Goal: Task Accomplishment & Management: Manage account settings

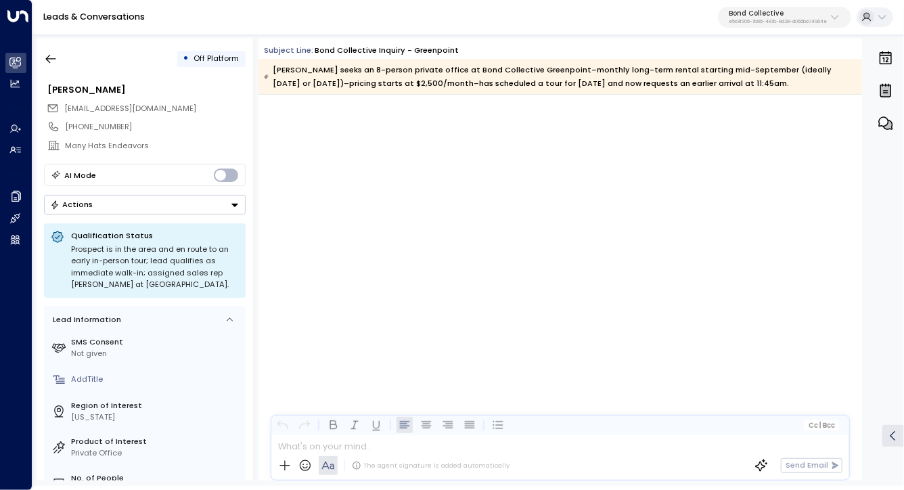
scroll to position [3949, 0]
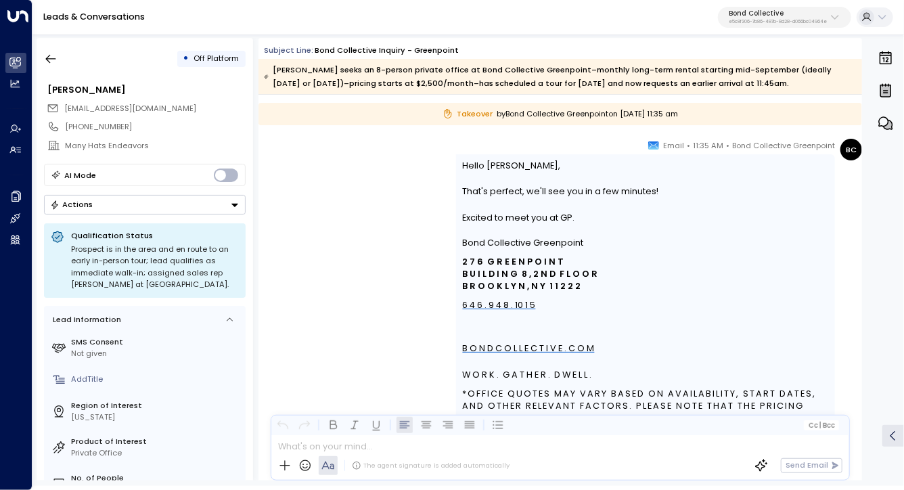
click at [768, 22] on p "e5c8f306-7b86-487b-8d28-d066bc04964e" at bounding box center [778, 21] width 98 height 5
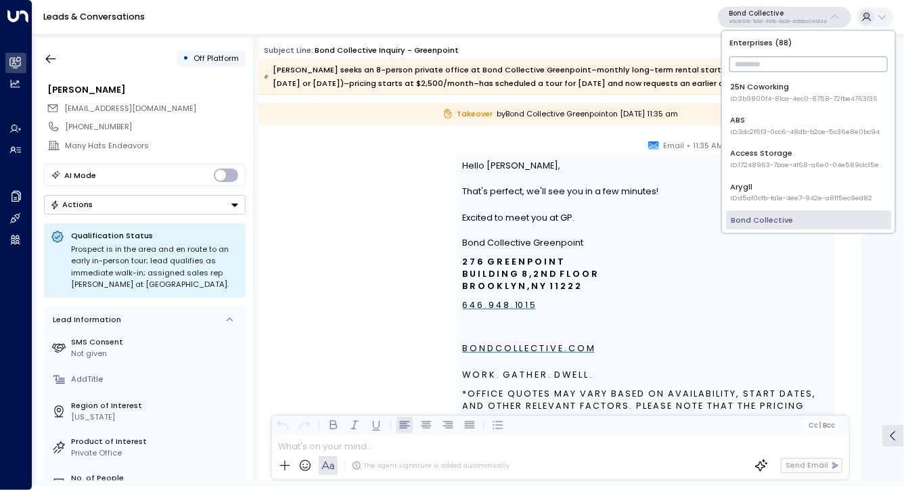
click at [752, 59] on input "text" at bounding box center [808, 64] width 158 height 22
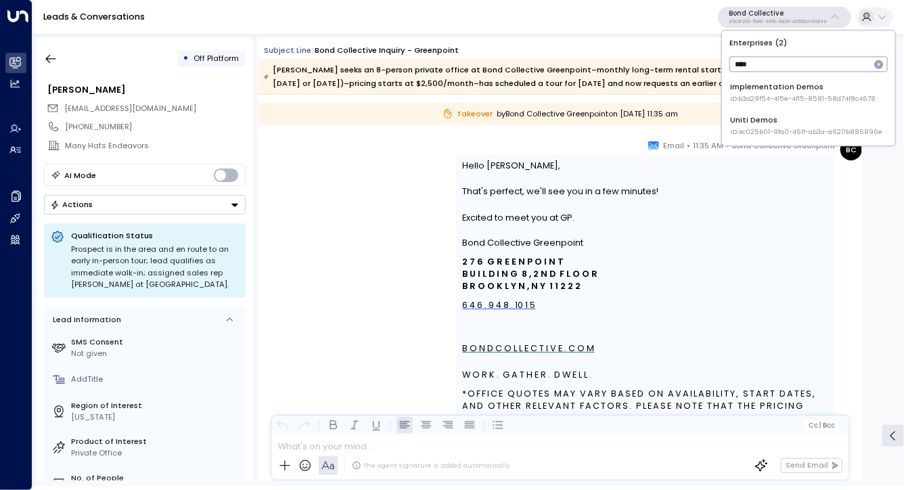
type input "****"
click at [745, 122] on div "Uniti Demos ID: 4c025b01-9fa0-46ff-ab3a-a620b886896e" at bounding box center [807, 126] width 152 height 22
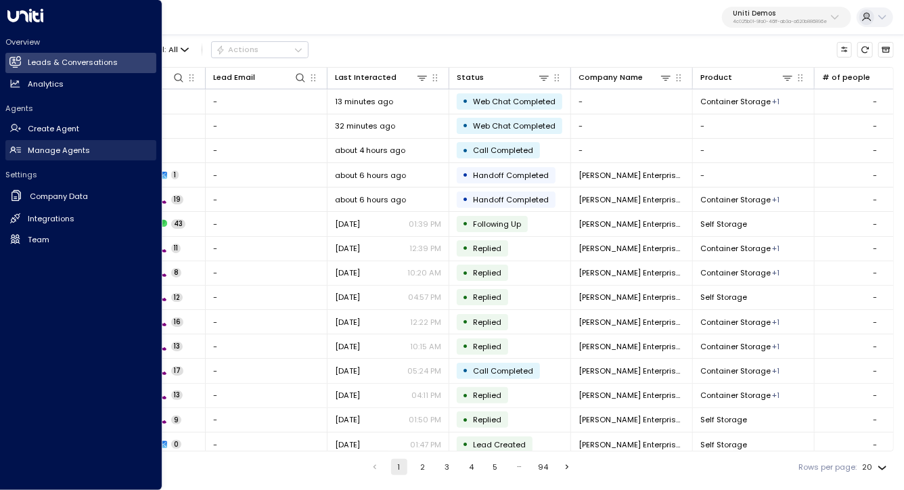
click at [47, 147] on h2 "Manage Agents" at bounding box center [59, 151] width 62 height 12
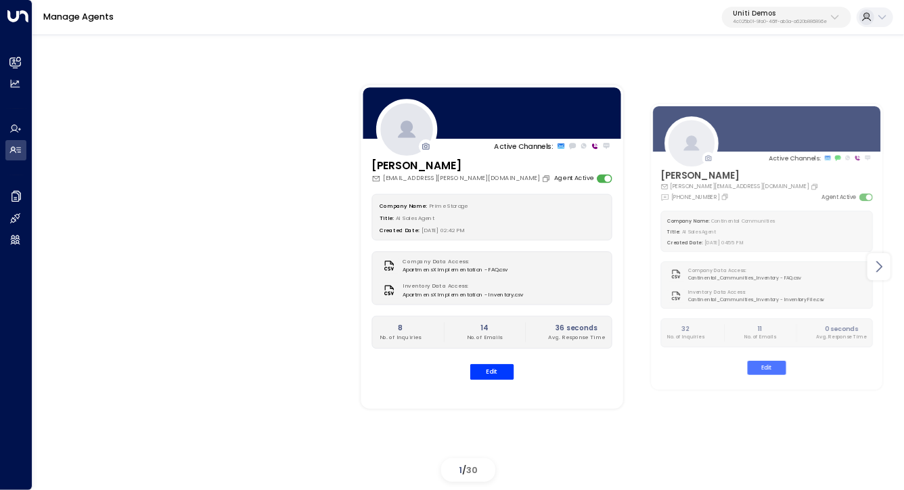
click at [887, 263] on div at bounding box center [878, 266] width 23 height 27
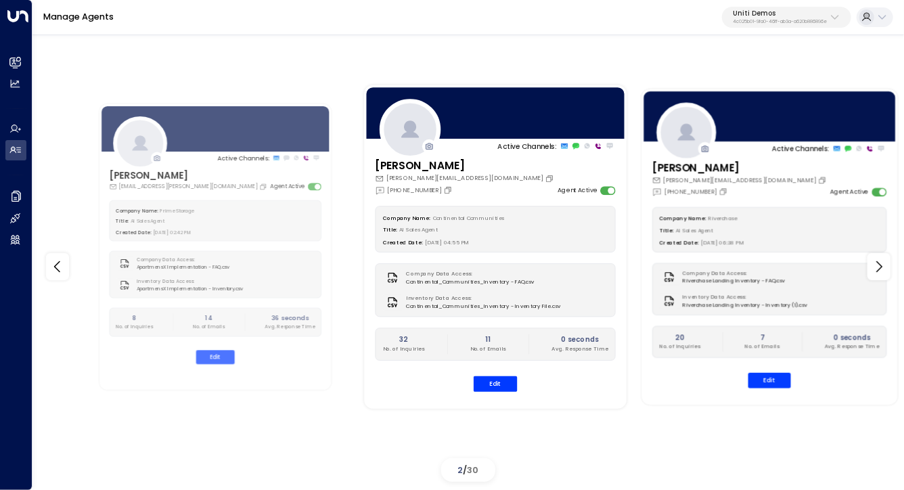
click at [821, 203] on div "Ray [EMAIL_ADDRESS][PERSON_NAME][DOMAIN_NAME] [PHONE_NUMBER] Agent Active Compa…" at bounding box center [770, 279] width 256 height 238
click at [768, 378] on button "Edit" at bounding box center [769, 381] width 43 height 16
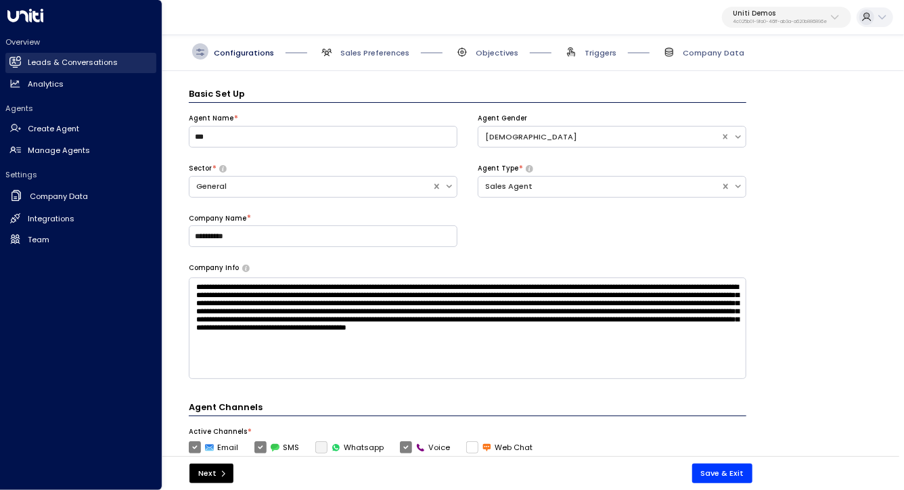
click at [43, 59] on h2 "Leads & Conversations" at bounding box center [73, 63] width 90 height 12
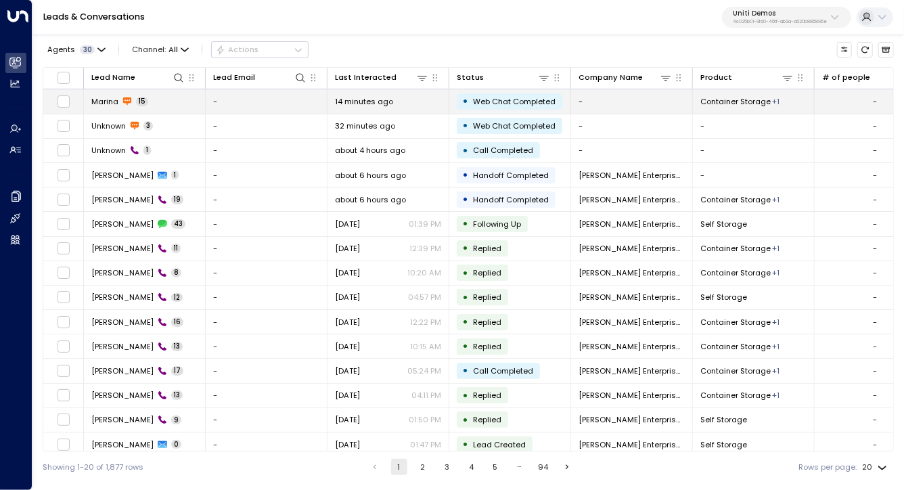
click at [99, 97] on span "Marina" at bounding box center [104, 101] width 27 height 11
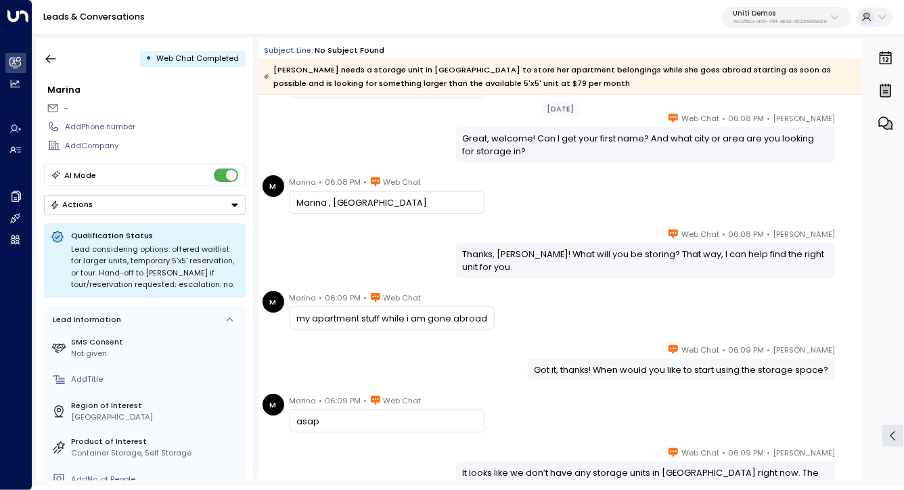
scroll to position [240, 0]
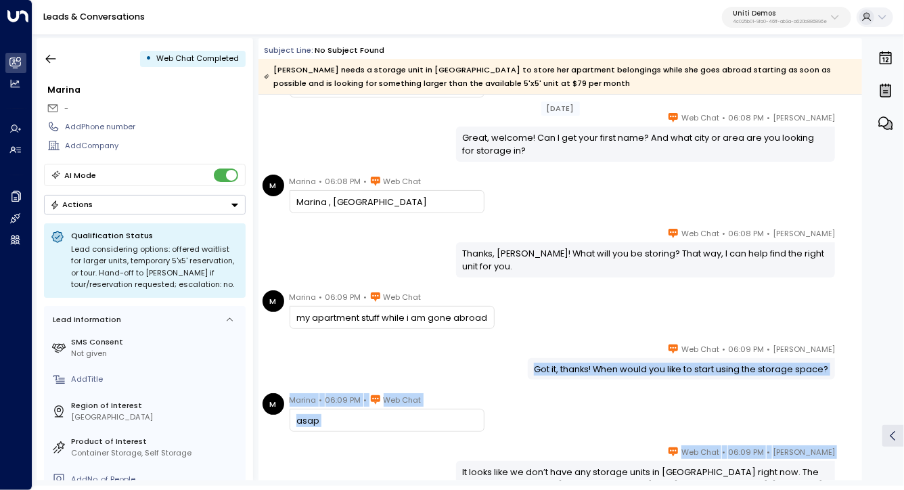
drag, startPoint x: 479, startPoint y: 348, endPoint x: 574, endPoint y: 490, distance: 170.7
click at [570, 486] on html "Overview Leads & Conversations Leads & Conversations Analytics Analytics Agents…" at bounding box center [452, 243] width 904 height 486
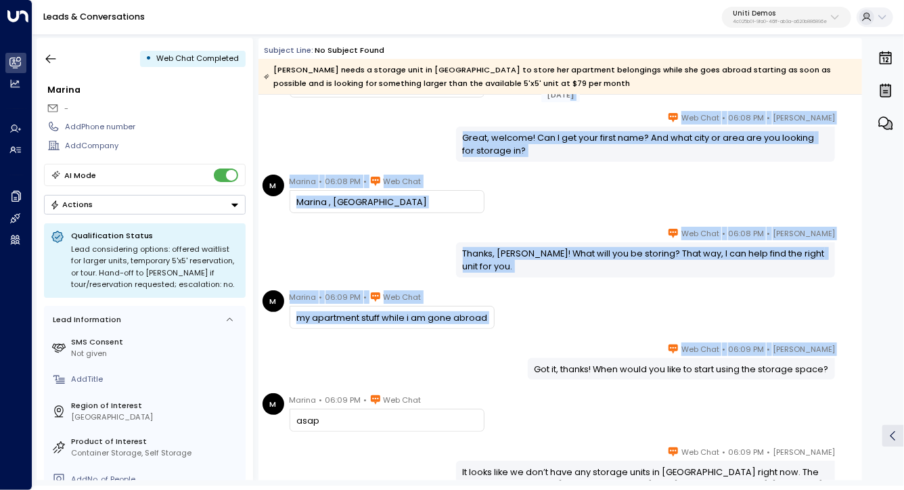
scroll to position [272, 0]
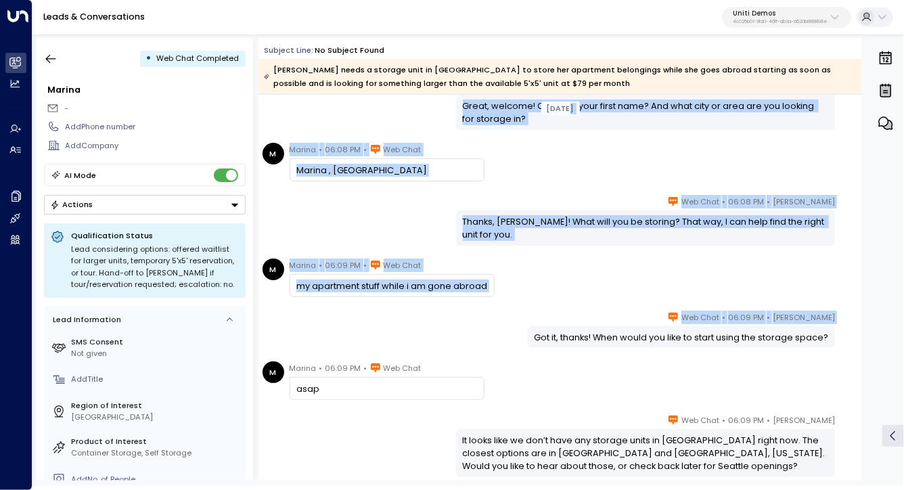
click at [574, 486] on html "Overview Leads & Conversations Leads & Conversations Analytics Analytics Agents…" at bounding box center [452, 243] width 904 height 486
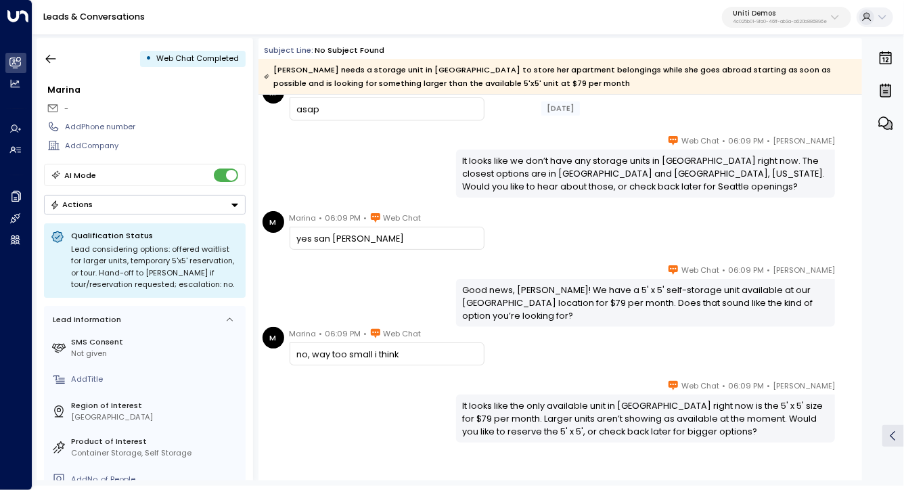
scroll to position [552, 0]
click at [538, 149] on div "It looks like we don’t have any storage units in [GEOGRAPHIC_DATA] right now. T…" at bounding box center [645, 172] width 379 height 47
click at [538, 152] on div "It looks like we don’t have any storage units in [GEOGRAPHIC_DATA] right now. T…" at bounding box center [645, 172] width 379 height 47
drag, startPoint x: 538, startPoint y: 152, endPoint x: 538, endPoint y: 159, distance: 7.4
click at [538, 152] on div "It looks like we don’t have any storage units in [GEOGRAPHIC_DATA] right now. T…" at bounding box center [645, 172] width 379 height 47
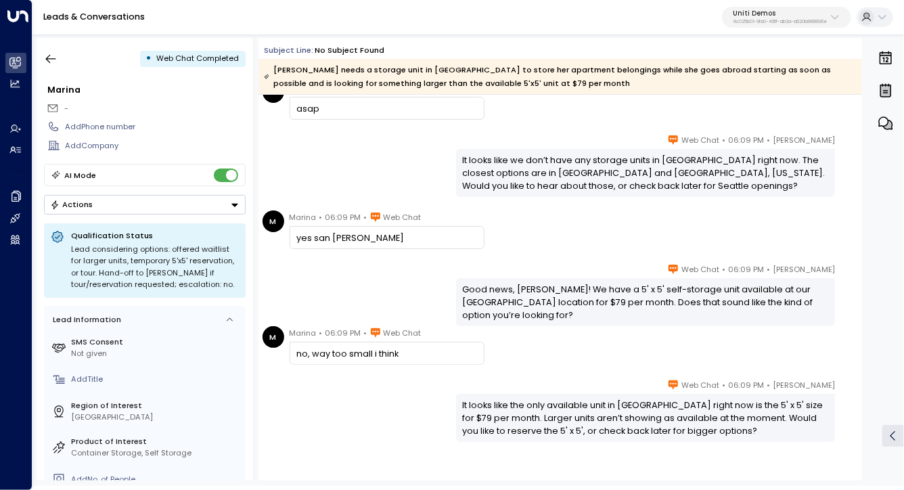
click at [538, 164] on div "It looks like we don’t have any storage units in [GEOGRAPHIC_DATA] right now. T…" at bounding box center [646, 173] width 366 height 39
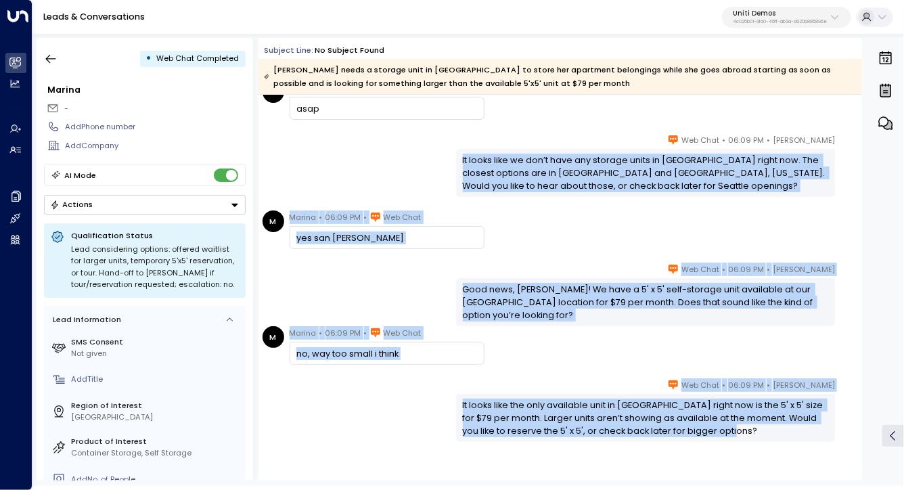
drag, startPoint x: 538, startPoint y: 164, endPoint x: 538, endPoint y: 263, distance: 98.8
click at [538, 262] on div "[DATE] [PERSON_NAME] • 06:09 PM • Web Chat Got it, thanks! When would you like …" at bounding box center [559, 46] width 603 height 1007
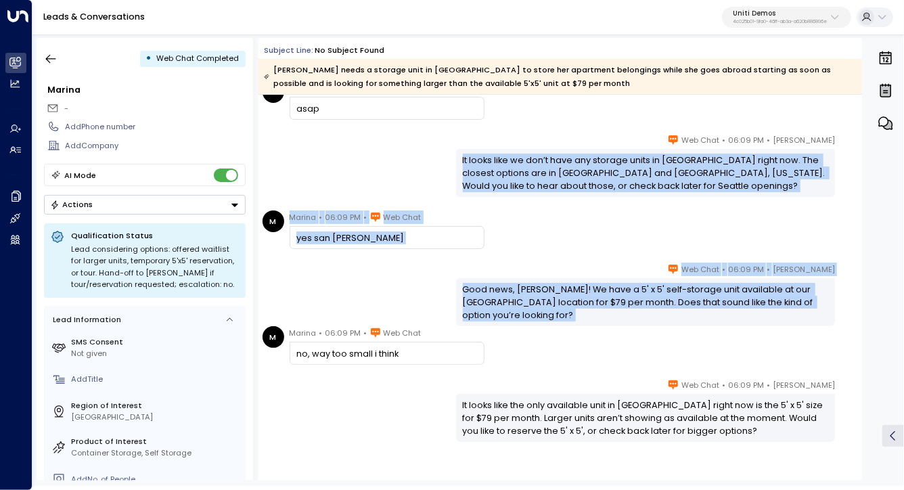
click at [532, 290] on div "Good news, [PERSON_NAME]! We have a 5' x 5' self-storage unit available at our …" at bounding box center [646, 302] width 366 height 39
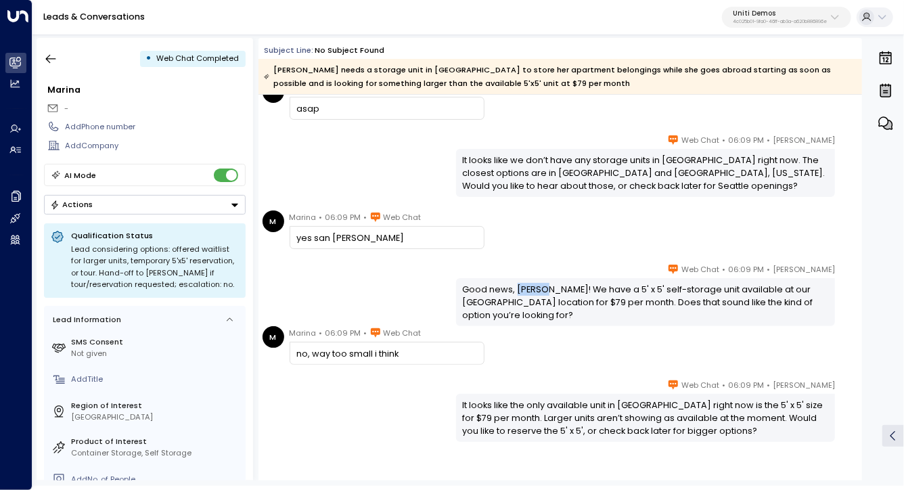
click at [532, 290] on div "Good news, [PERSON_NAME]! We have a 5' x 5' self-storage unit available at our …" at bounding box center [646, 302] width 366 height 39
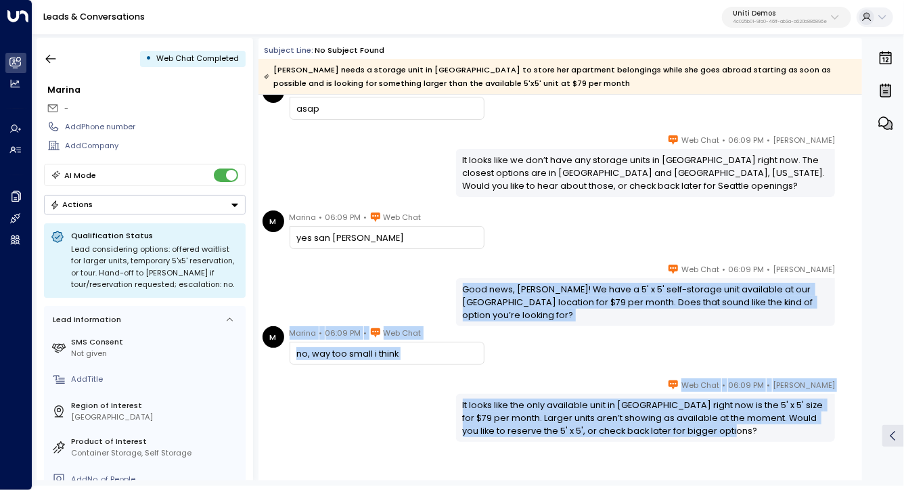
drag, startPoint x: 532, startPoint y: 290, endPoint x: 532, endPoint y: 201, distance: 89.3
click at [532, 201] on div "[DATE] [PERSON_NAME] • 06:09 PM • Web Chat Got it, thanks! When would you like …" at bounding box center [559, 46] width 603 height 1007
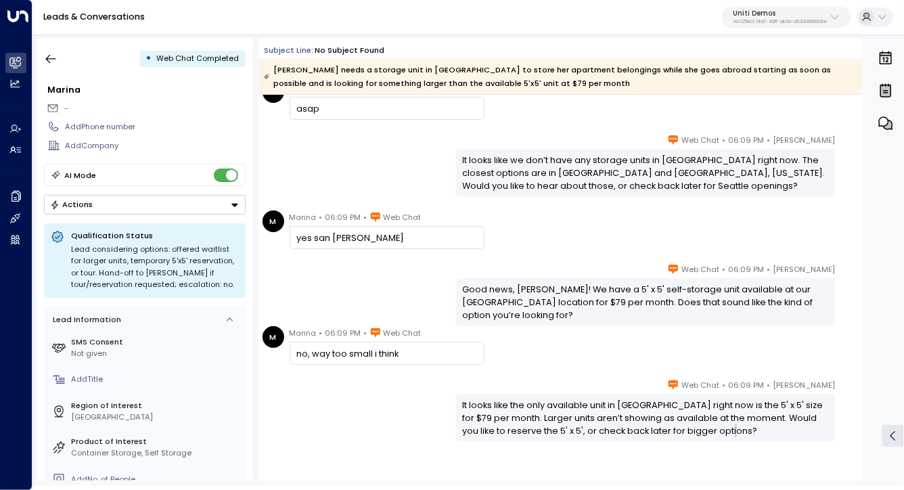
click at [532, 201] on div "[DATE] [PERSON_NAME] • 06:09 PM • Web Chat Got it, thanks! When would you like …" at bounding box center [559, 46] width 603 height 1007
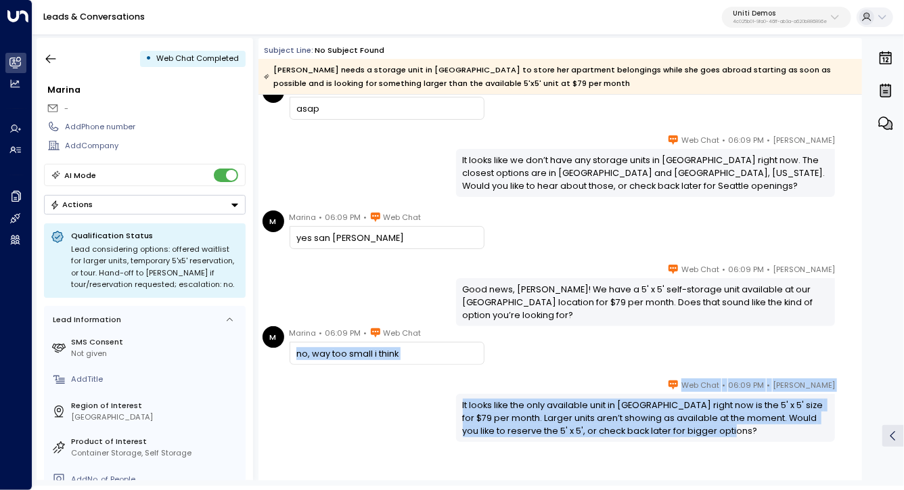
drag, startPoint x: 532, startPoint y: 201, endPoint x: 543, endPoint y: 367, distance: 166.1
click at [543, 367] on div "[DATE] [PERSON_NAME] • 06:09 PM • Web Chat Got it, thanks! When would you like …" at bounding box center [559, 46] width 603 height 1007
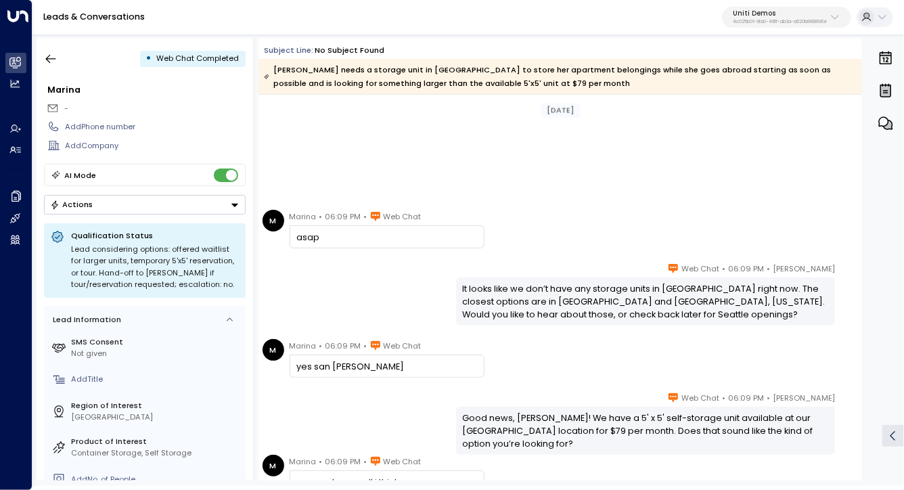
scroll to position [621, 0]
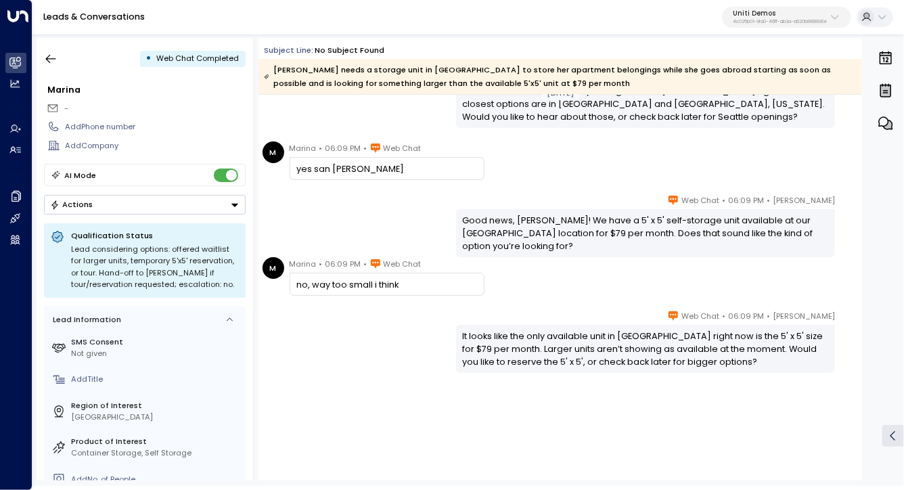
click at [541, 357] on div "It looks like the only available unit in [GEOGRAPHIC_DATA] right now is the 5' …" at bounding box center [646, 348] width 366 height 39
click at [541, 352] on div "It looks like the only available unit in [GEOGRAPHIC_DATA] right now is the 5' …" at bounding box center [646, 348] width 366 height 39
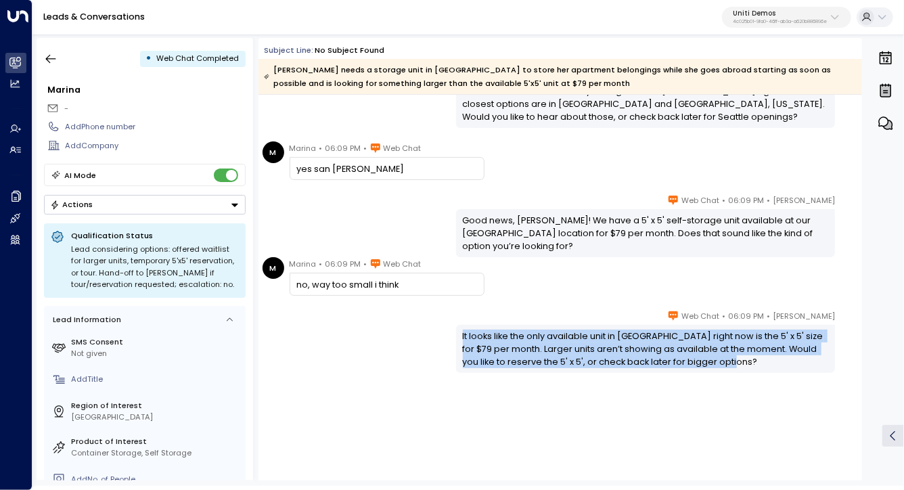
drag, startPoint x: 541, startPoint y: 352, endPoint x: 532, endPoint y: 135, distance: 217.4
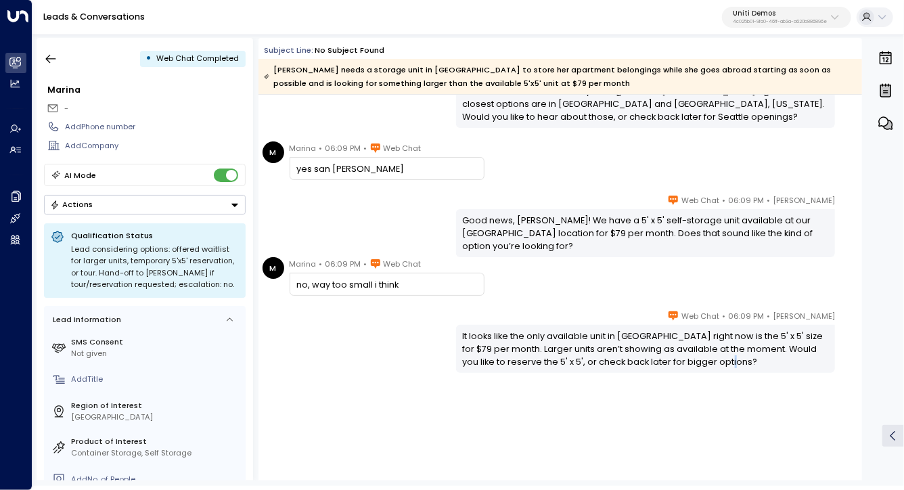
drag, startPoint x: 532, startPoint y: 135, endPoint x: 592, endPoint y: 384, distance: 255.5
click at [592, 384] on div "[PERSON_NAME] • 06:09 PM • Web Chat It looks like the only available unit in [G…" at bounding box center [559, 395] width 603 height 172
click at [39, 51] on button "button" at bounding box center [51, 59] width 24 height 24
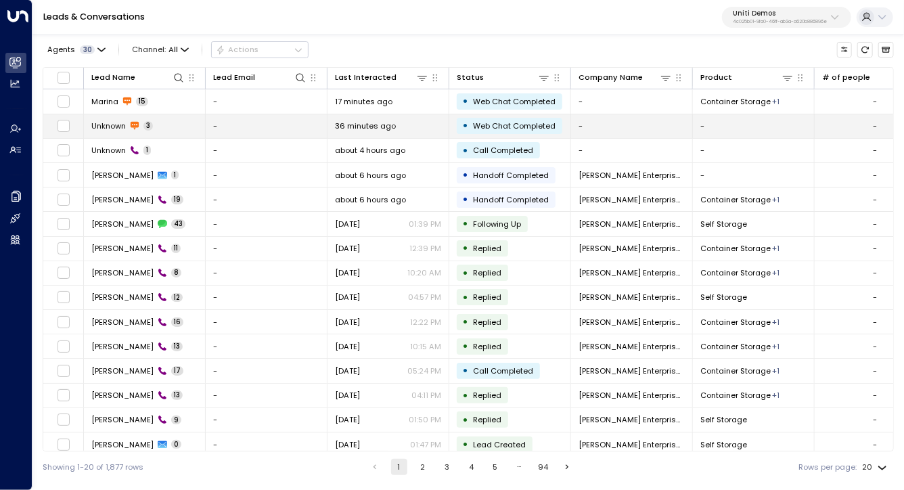
click at [120, 128] on span "Unknown" at bounding box center [108, 125] width 35 height 11
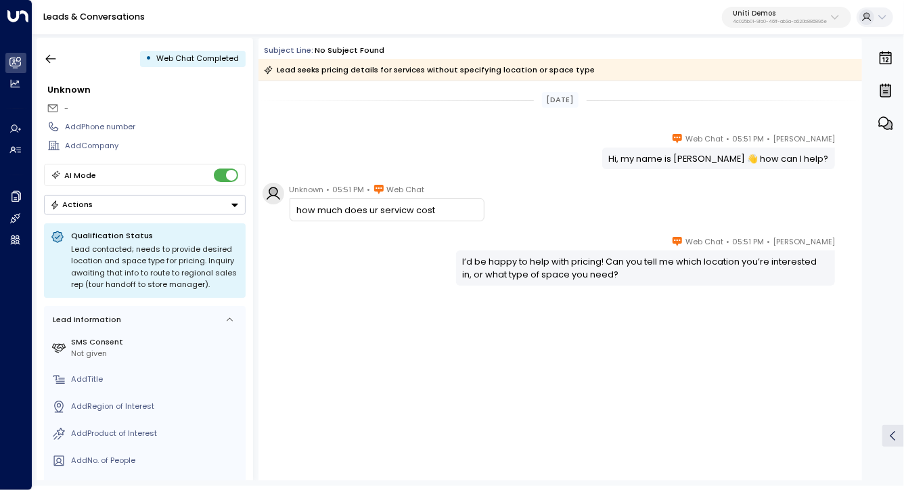
click at [536, 269] on div "I’d be happy to help with pricing! Can you tell me which location you’re intere…" at bounding box center [646, 268] width 366 height 26
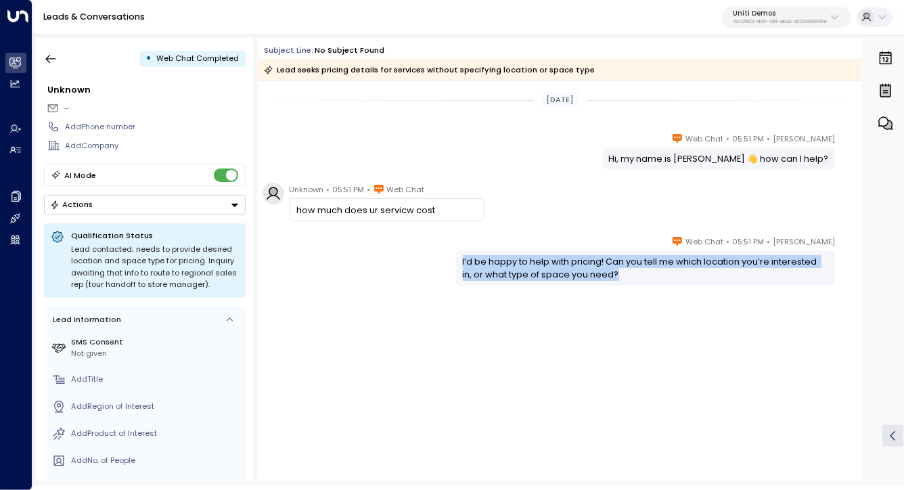
click at [536, 269] on div "I’d be happy to help with pricing! Can you tell me which location you’re intere…" at bounding box center [646, 268] width 366 height 26
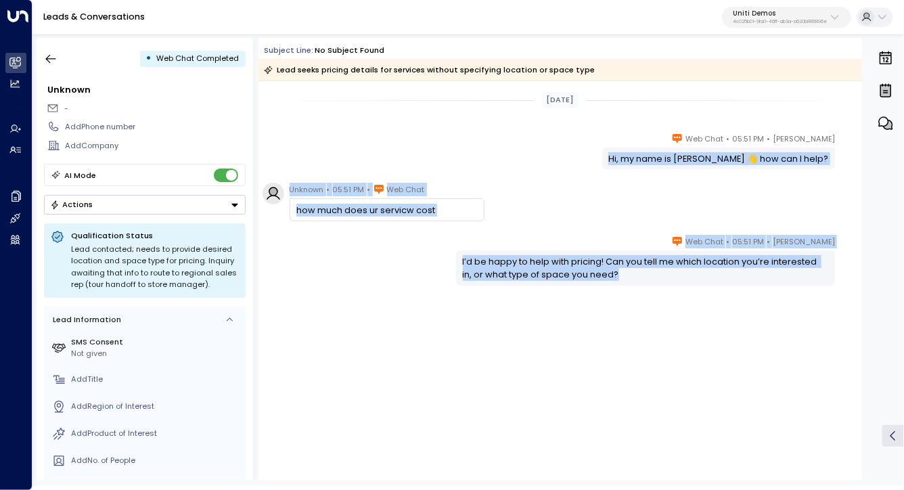
drag, startPoint x: 536, startPoint y: 269, endPoint x: 538, endPoint y: 159, distance: 109.6
click at [538, 159] on div "[DATE] [PERSON_NAME] • 05:51 PM • Web Chat Hi, my name is [PERSON_NAME] 👋 how c…" at bounding box center [559, 237] width 603 height 312
click at [538, 159] on div "[PERSON_NAME] • 05:51 PM • Web Chat Hi, my name is [PERSON_NAME] 👋 how can I he…" at bounding box center [559, 150] width 603 height 37
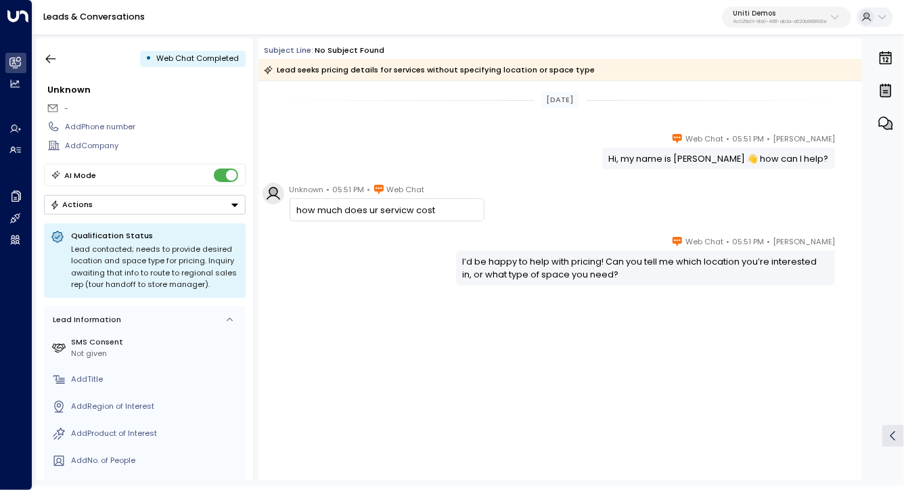
click at [418, 213] on div "how much does ur servicw cost" at bounding box center [386, 210] width 181 height 13
click at [437, 226] on div "[DATE] [PERSON_NAME] • 05:51 PM • Web Chat Hi, my name is [PERSON_NAME] 👋 how c…" at bounding box center [559, 237] width 603 height 312
click at [509, 226] on div "[DATE] [PERSON_NAME] • 05:51 PM • Web Chat Hi, my name is [PERSON_NAME] 👋 how c…" at bounding box center [559, 237] width 603 height 312
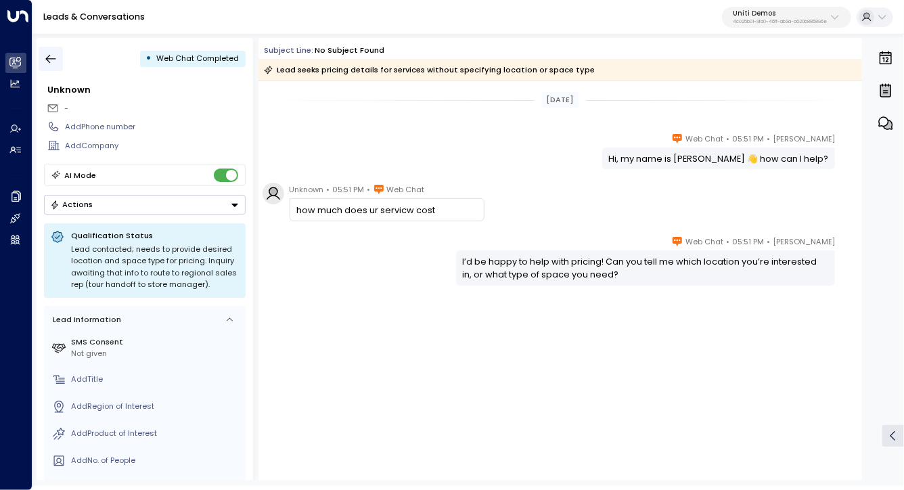
click at [51, 59] on icon "button" at bounding box center [51, 59] width 14 height 14
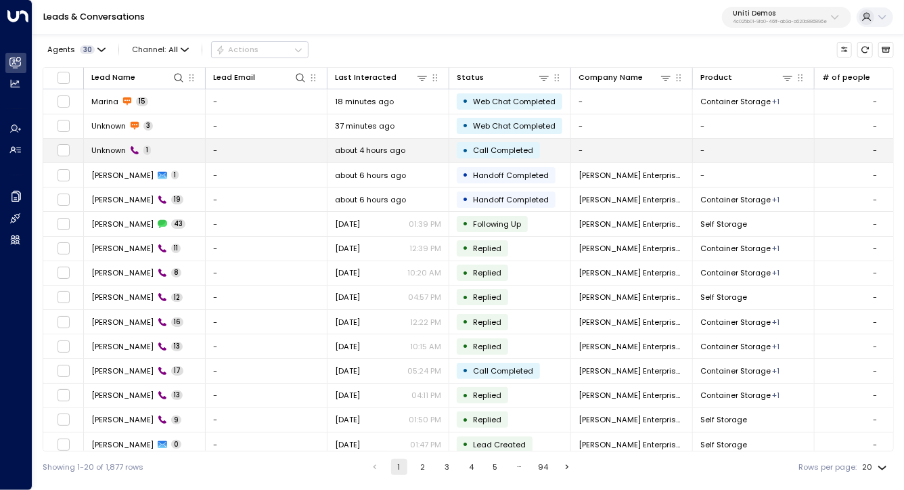
click at [99, 143] on td "Unknown 1" at bounding box center [145, 151] width 122 height 24
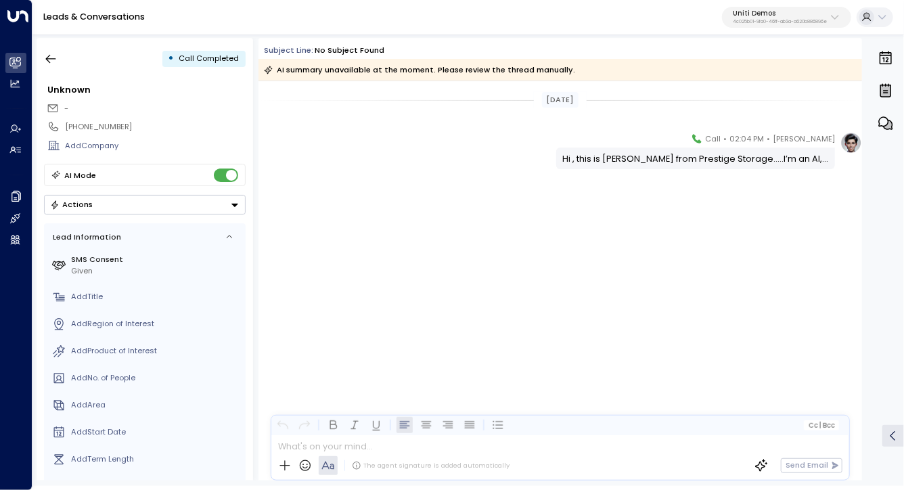
click at [482, 233] on div "[PERSON_NAME] • 02:04 PM • Call Hi , this is [PERSON_NAME] from Prestige Storag…" at bounding box center [559, 204] width 603 height 145
drag, startPoint x: 482, startPoint y: 233, endPoint x: 482, endPoint y: 144, distance: 89.3
click at [482, 144] on div "[PERSON_NAME] • 02:04 PM • Call Hi , this is [PERSON_NAME] from Prestige Storag…" at bounding box center [559, 204] width 603 height 145
click at [482, 144] on div "[PERSON_NAME] • 02:04 PM • Call Hi , this is [PERSON_NAME] from Prestige Storag…" at bounding box center [559, 150] width 603 height 37
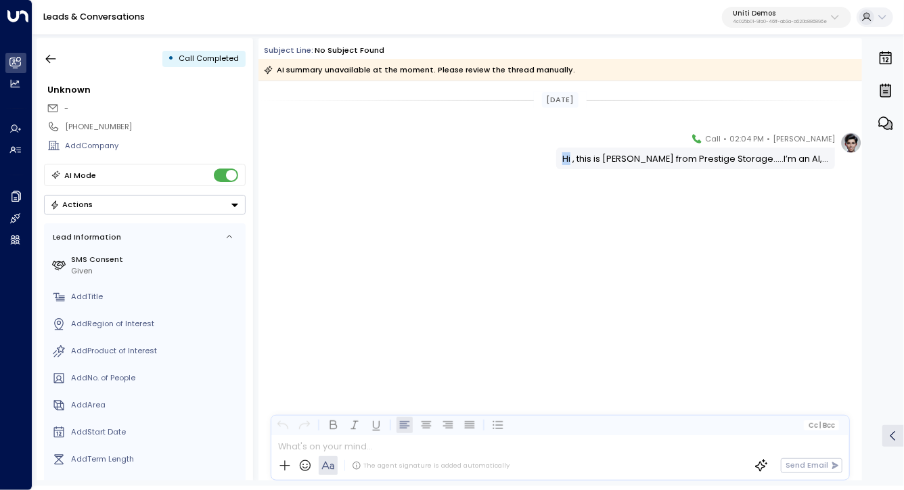
click at [482, 144] on div "[PERSON_NAME] • 02:04 PM • Call Hi , this is [PERSON_NAME] from Prestige Storag…" at bounding box center [559, 150] width 603 height 37
click at [50, 53] on icon "button" at bounding box center [51, 59] width 14 height 14
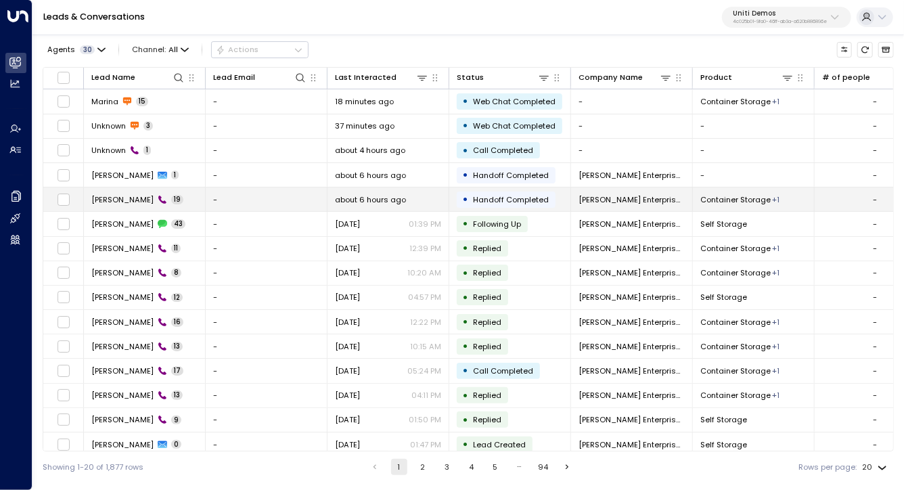
click at [112, 202] on span "[PERSON_NAME]" at bounding box center [122, 199] width 62 height 11
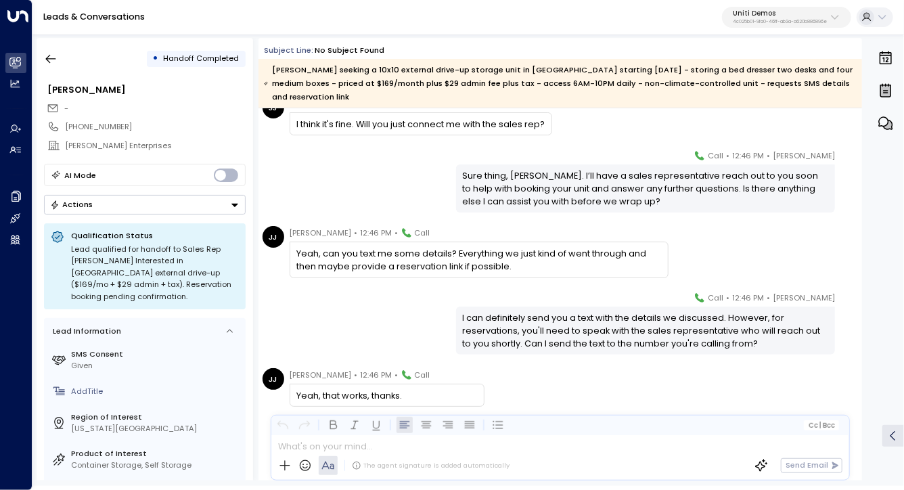
scroll to position [2774, 0]
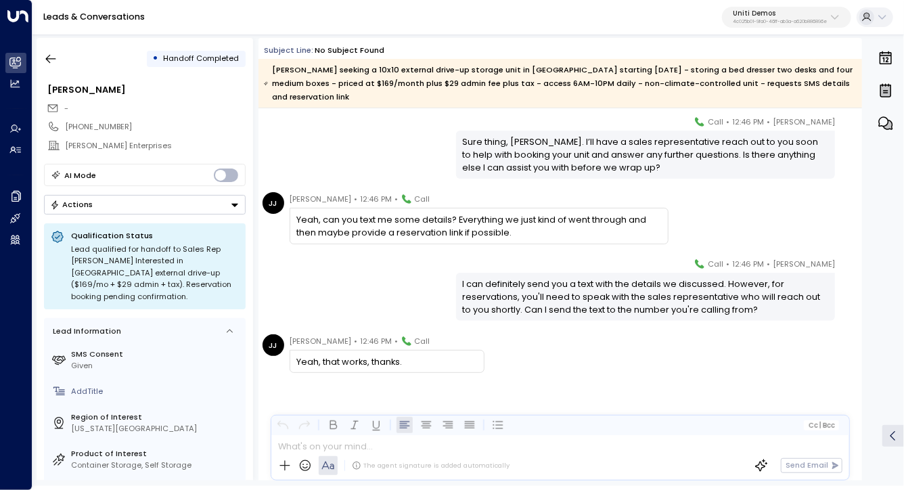
click at [398, 76] on div "[PERSON_NAME] seeking a 10x10 external drive-up storage unit in [GEOGRAPHIC_DAT…" at bounding box center [559, 83] width 591 height 41
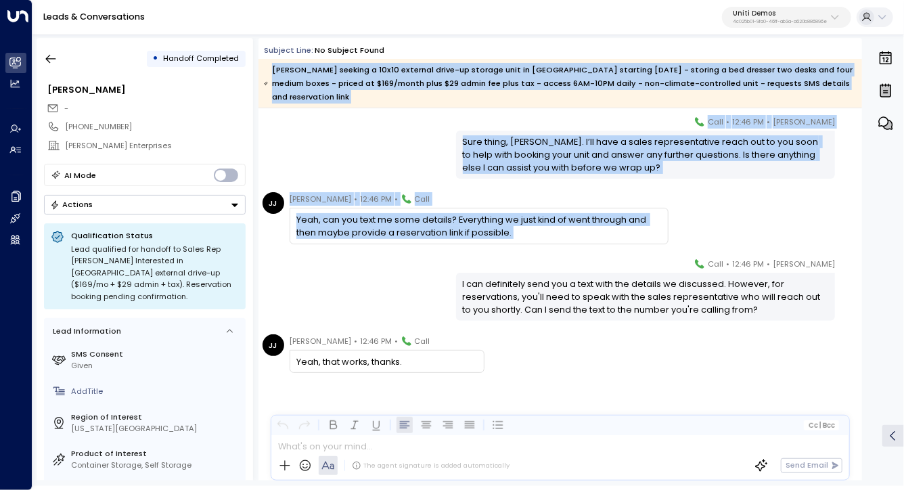
drag, startPoint x: 398, startPoint y: 76, endPoint x: 398, endPoint y: 238, distance: 162.4
click at [398, 238] on div "Subject Line: No subject found [PERSON_NAME] seeking a 10x10 external drive-up …" at bounding box center [559, 259] width 603 height 442
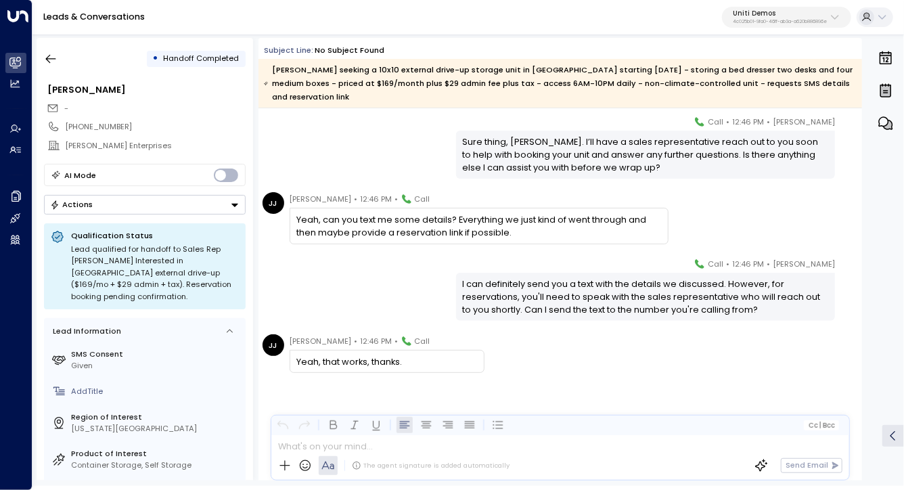
click at [397, 298] on div "[PERSON_NAME] • 12:46 PM • Call I can definitely send you a text with the detai…" at bounding box center [559, 289] width 603 height 64
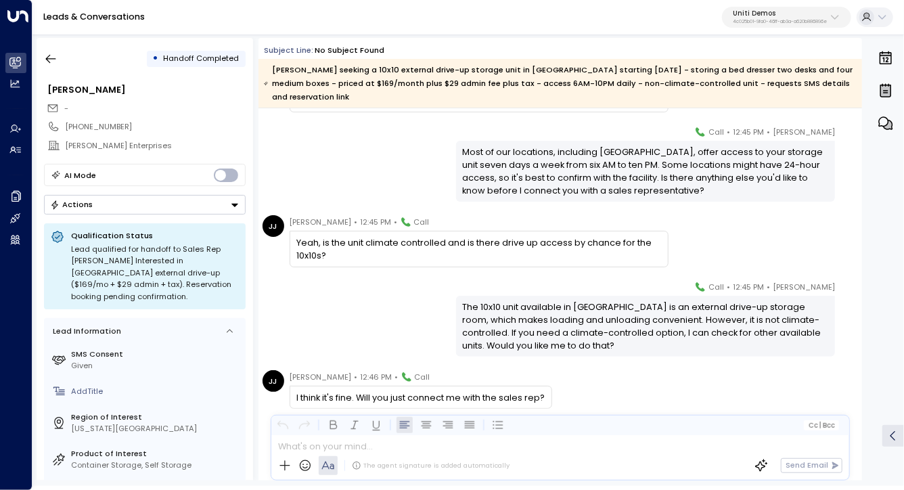
scroll to position [1128, 0]
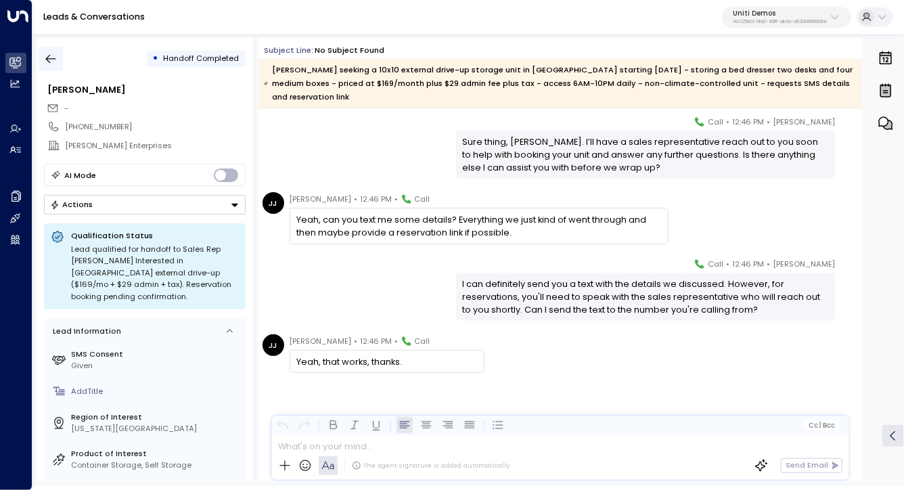
click at [51, 51] on button "button" at bounding box center [51, 59] width 24 height 24
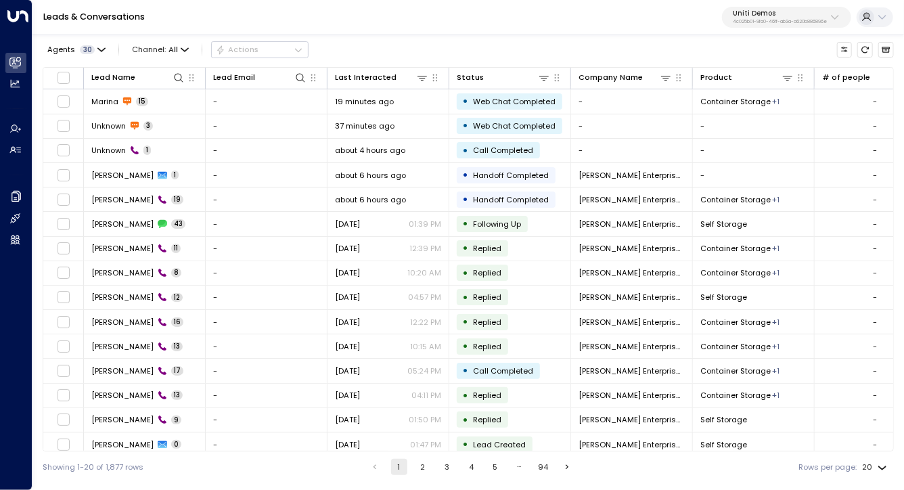
click at [749, 22] on p "4c025b01-9fa0-46ff-ab3a-a620b886896e" at bounding box center [780, 21] width 94 height 5
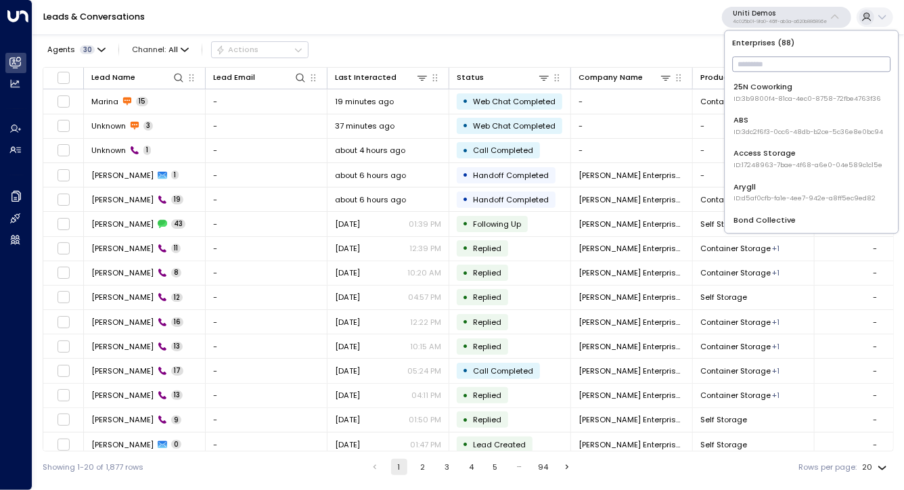
click at [433, 19] on div "Leads & Conversations Uniti Demos 4c025b01-9fa0-46ff-ab3a-a620b886896e" at bounding box center [467, 17] width 871 height 35
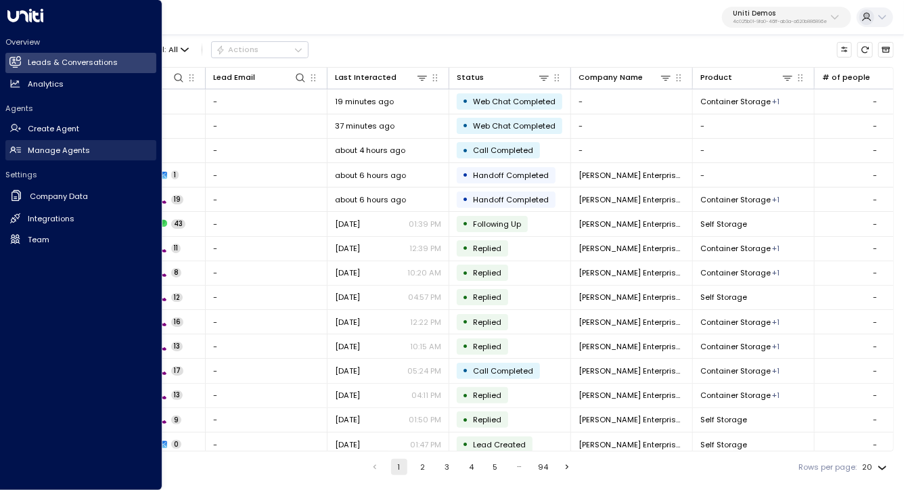
click at [35, 147] on h2 "Manage Agents" at bounding box center [59, 151] width 62 height 12
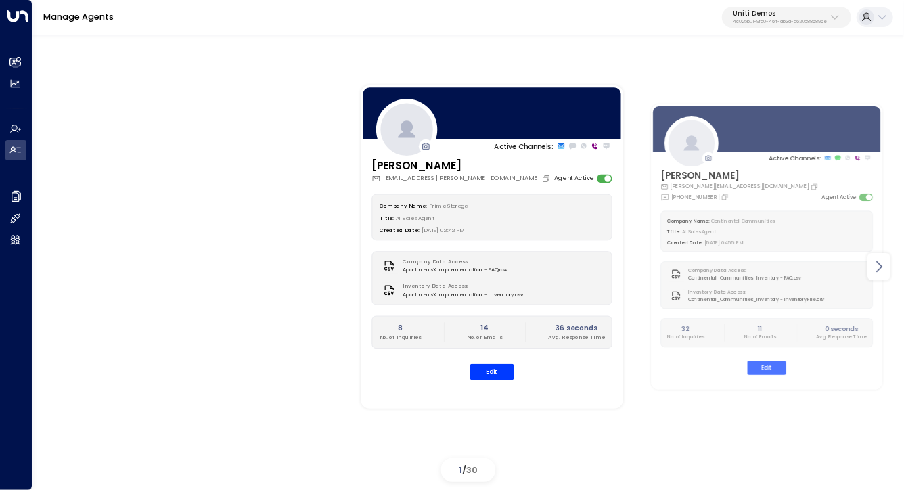
click at [881, 265] on icon at bounding box center [879, 266] width 16 height 16
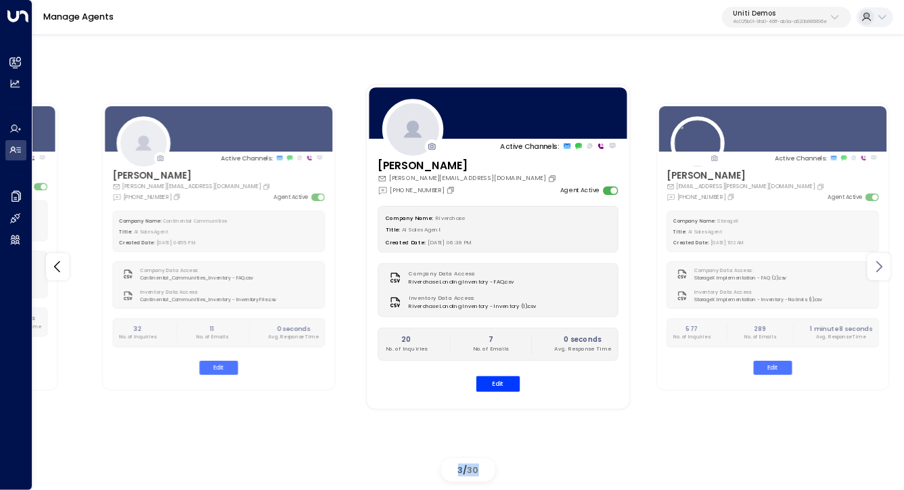
click at [881, 265] on icon at bounding box center [879, 266] width 16 height 16
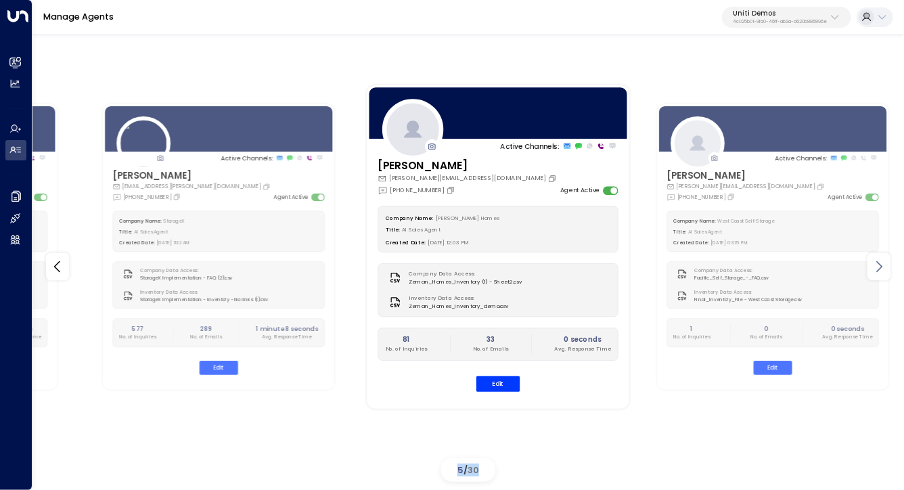
click at [881, 265] on icon at bounding box center [879, 266] width 16 height 16
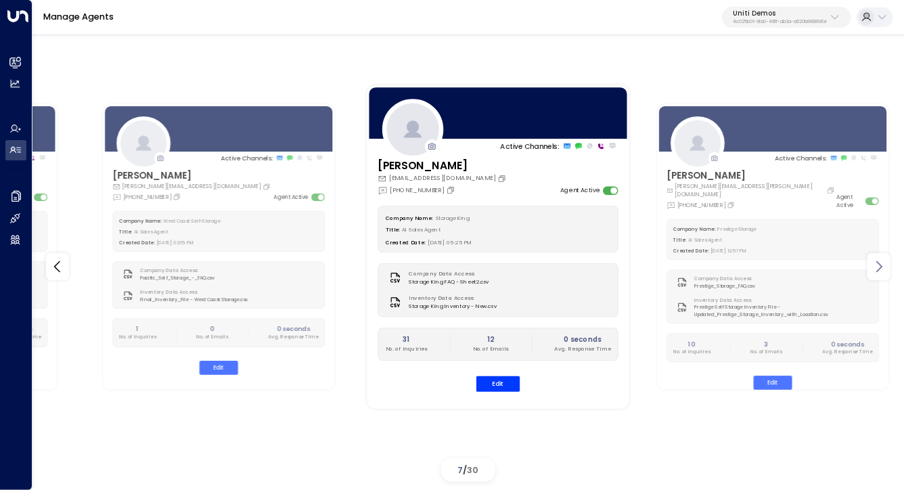
click at [881, 265] on icon at bounding box center [879, 266] width 16 height 16
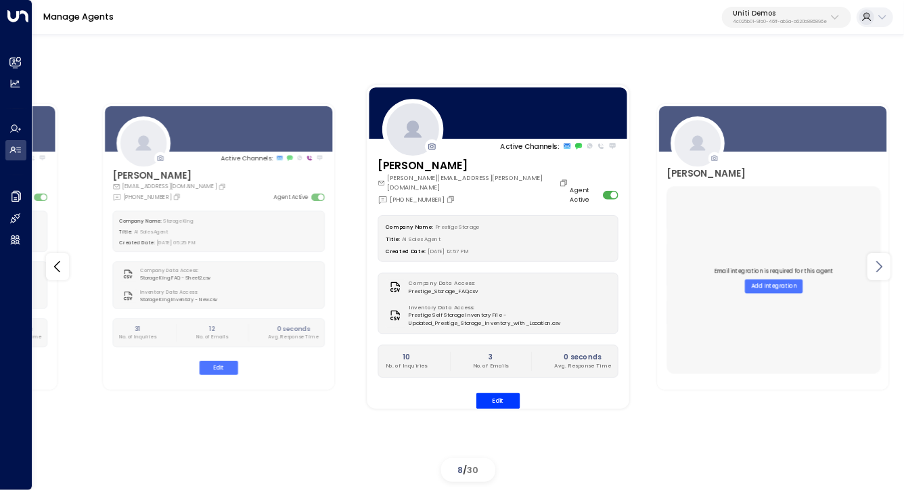
click at [881, 265] on icon at bounding box center [879, 266] width 16 height 16
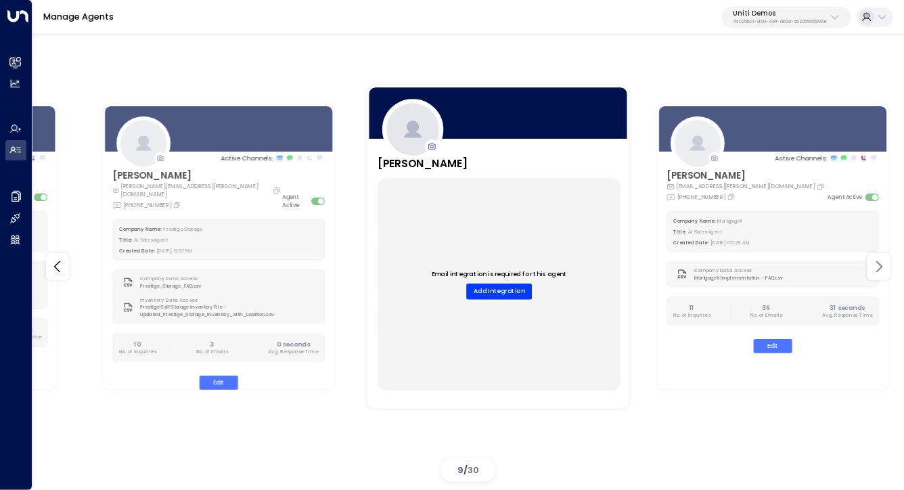
click at [881, 265] on icon at bounding box center [879, 266] width 16 height 16
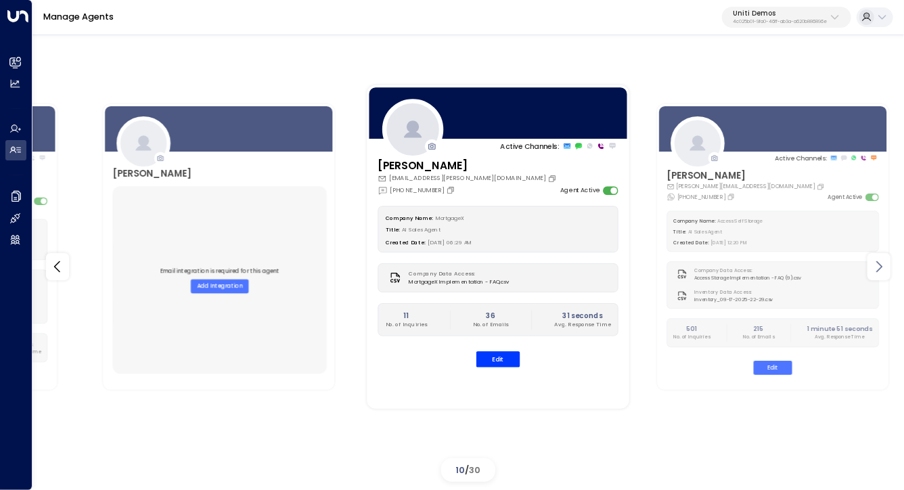
click at [881, 265] on icon at bounding box center [879, 266] width 16 height 16
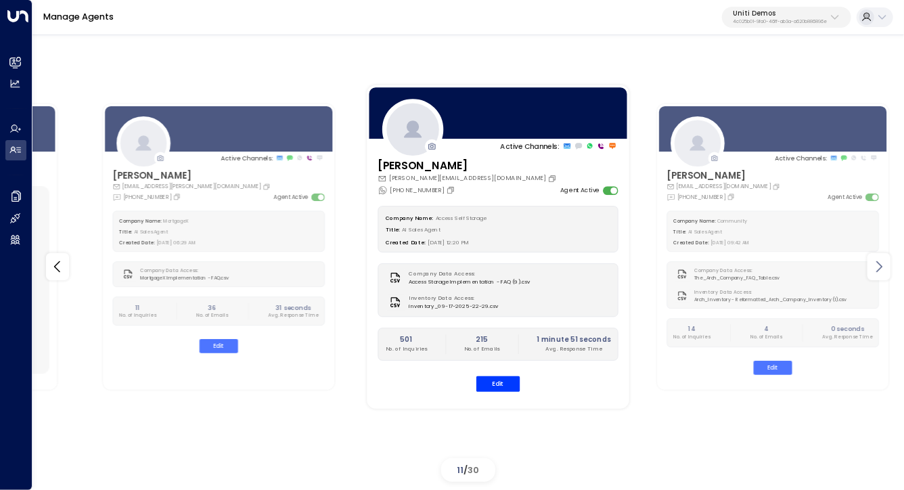
click at [881, 265] on icon at bounding box center [879, 266] width 16 height 16
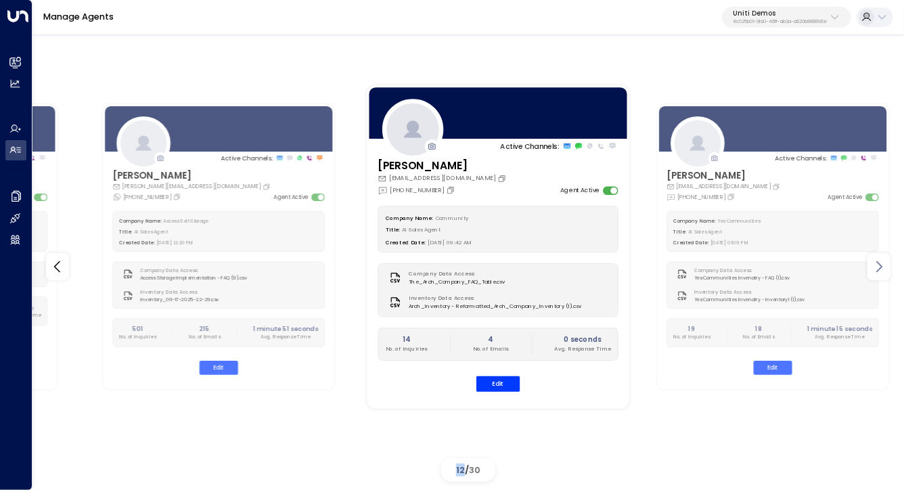
click at [881, 265] on icon at bounding box center [879, 266] width 16 height 16
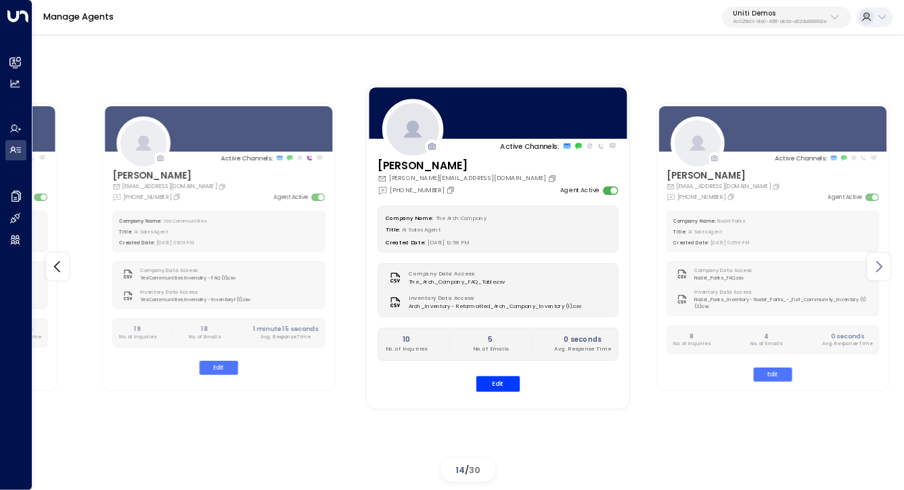
click at [881, 265] on icon at bounding box center [879, 266] width 16 height 16
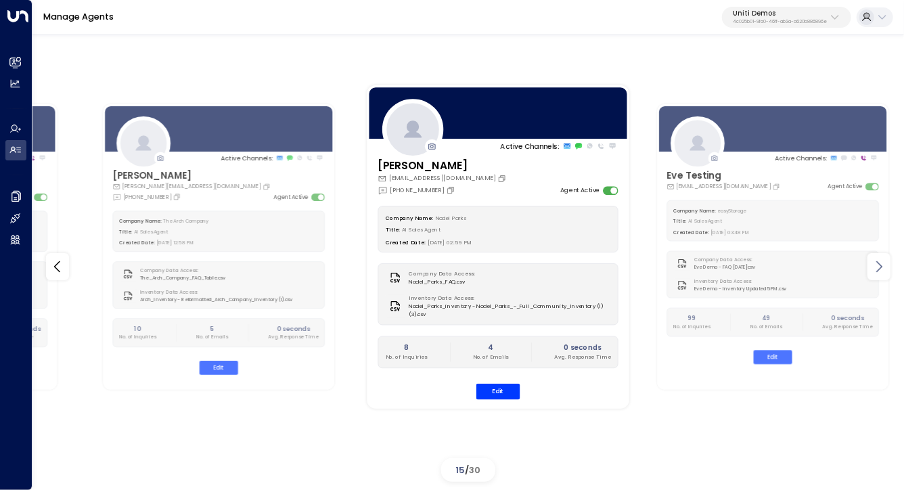
click at [881, 265] on icon at bounding box center [879, 266] width 16 height 16
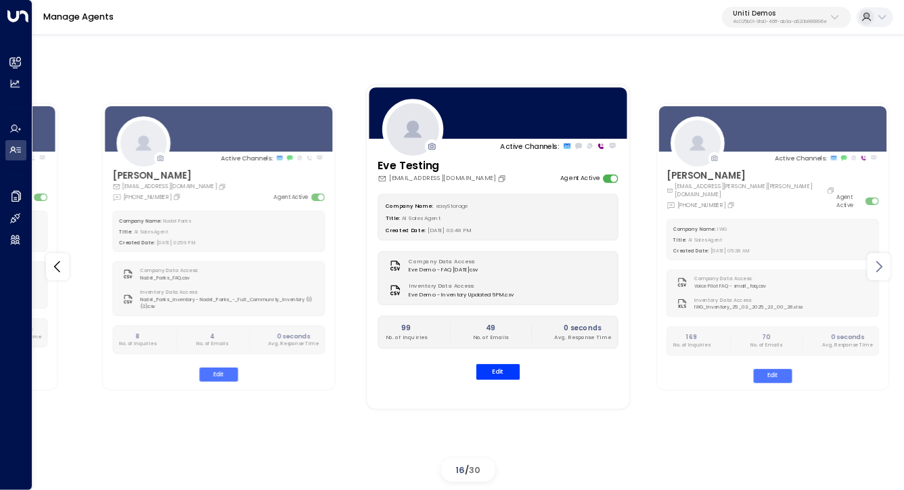
click at [881, 265] on icon at bounding box center [879, 266] width 16 height 16
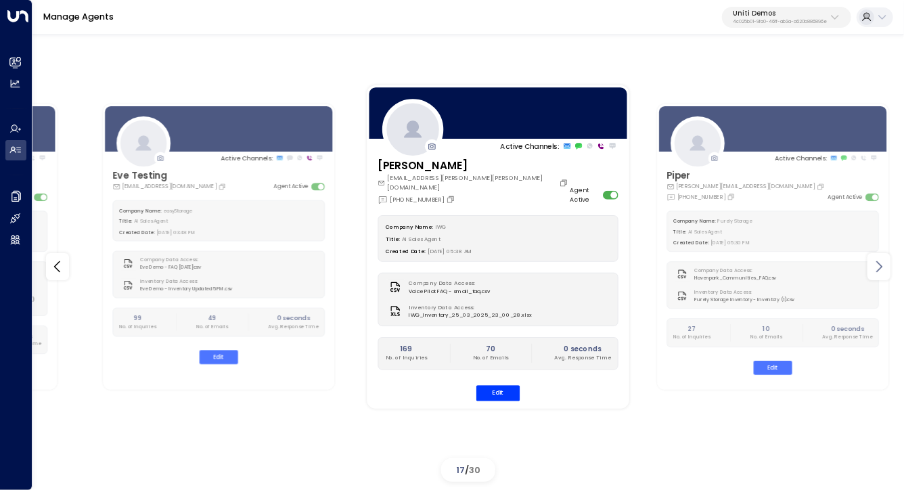
click at [881, 265] on icon at bounding box center [879, 266] width 16 height 16
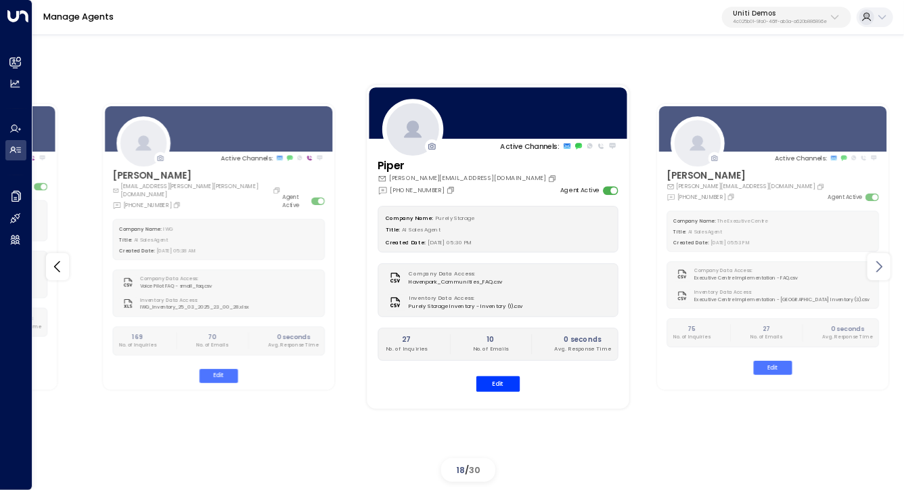
click at [881, 265] on icon at bounding box center [879, 266] width 16 height 16
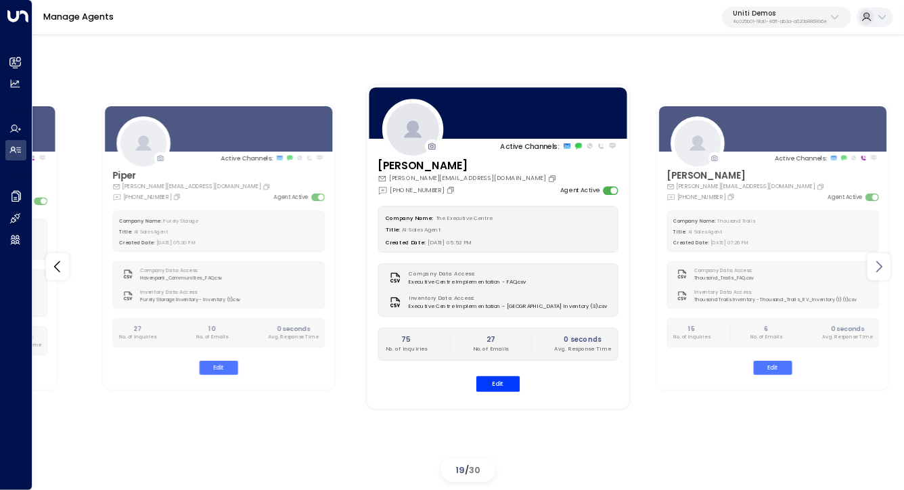
click at [881, 265] on icon at bounding box center [879, 266] width 16 height 16
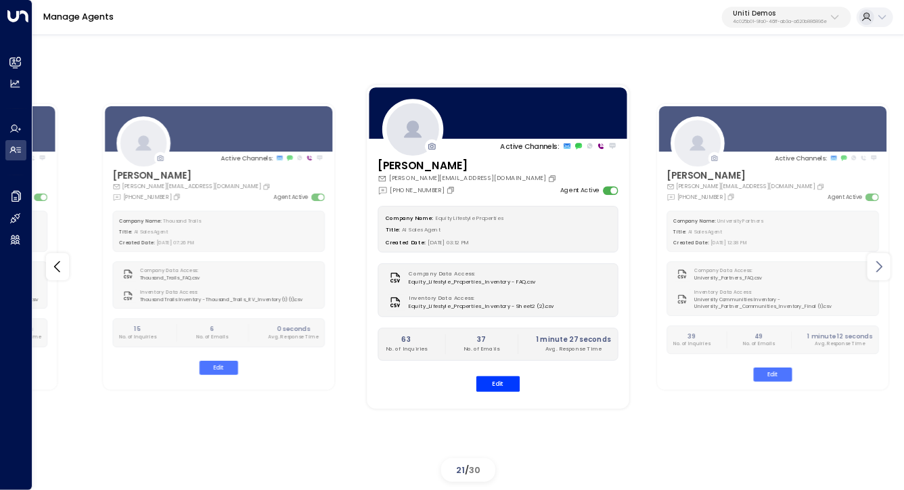
click at [881, 265] on icon at bounding box center [879, 266] width 16 height 16
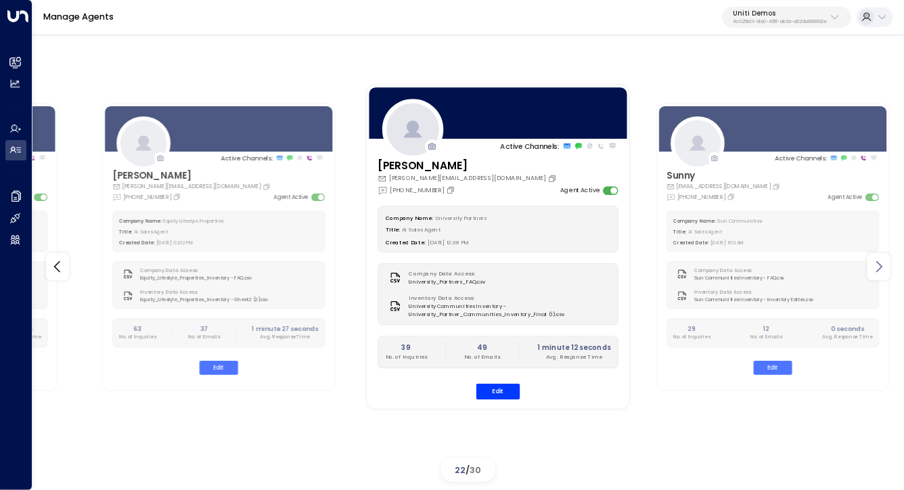
click at [881, 265] on icon at bounding box center [879, 266] width 16 height 16
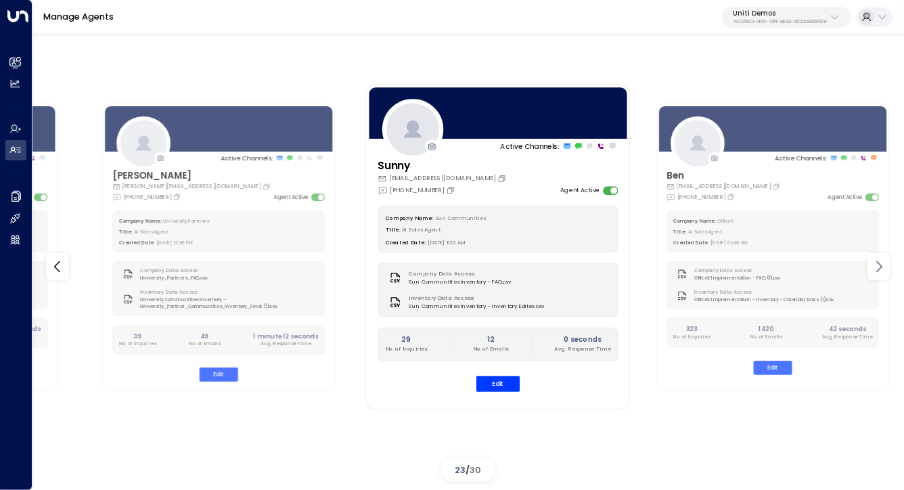
click at [881, 265] on icon at bounding box center [879, 266] width 16 height 16
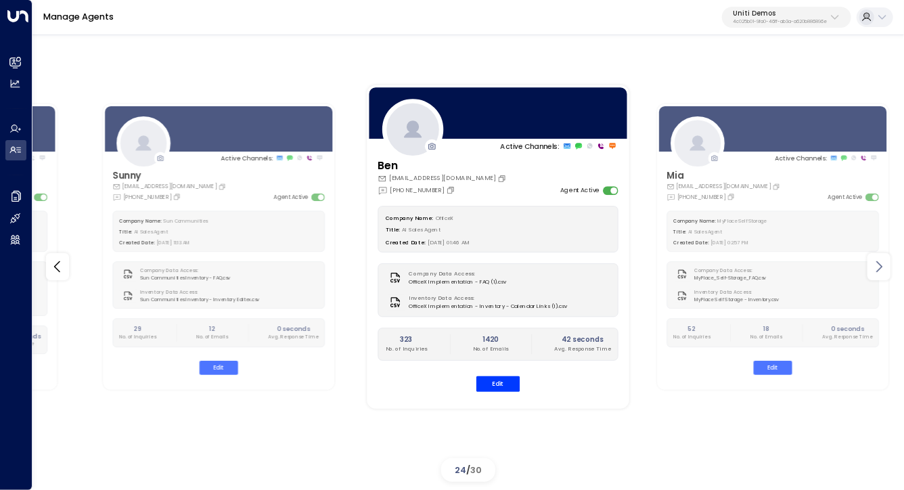
click at [881, 265] on icon at bounding box center [879, 266] width 16 height 16
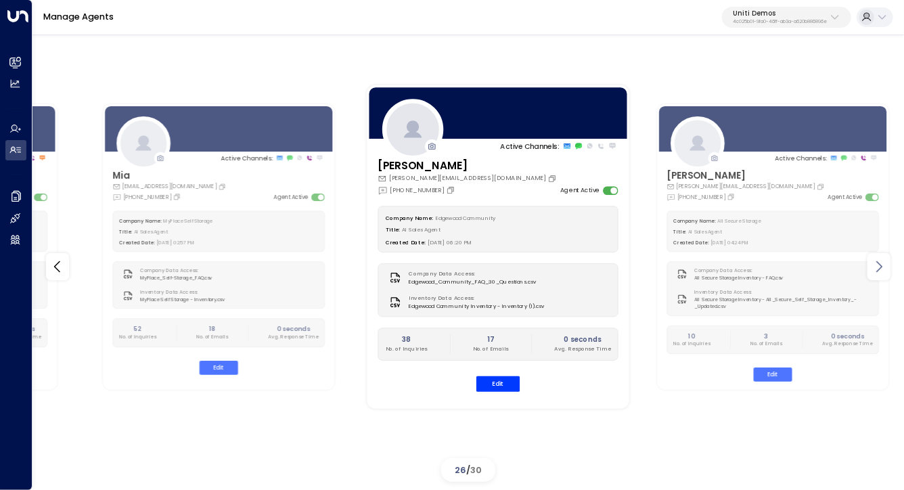
click at [881, 265] on icon at bounding box center [879, 266] width 16 height 16
